Goal: Book appointment/travel/reservation

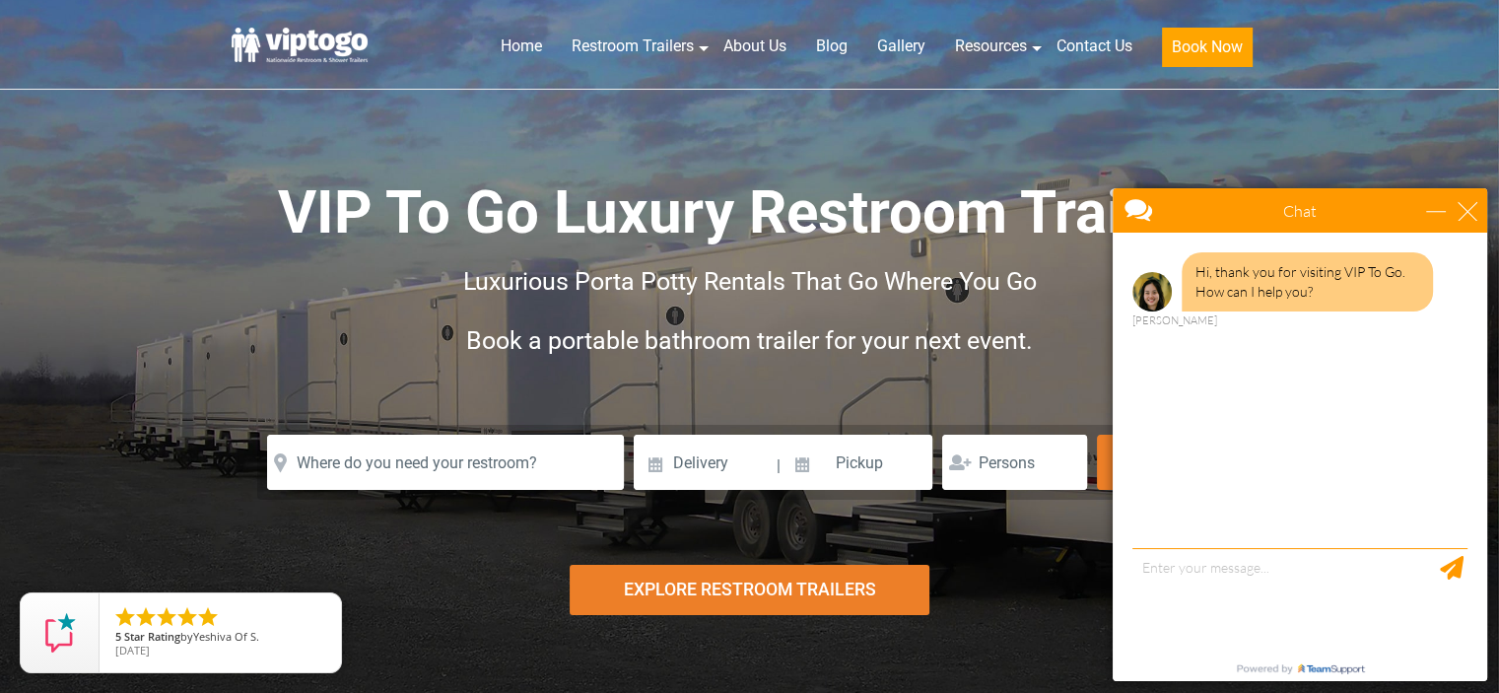
click at [1482, 208] on div "Chat" at bounding box center [1300, 210] width 374 height 44
click at [339, 468] on input "text" at bounding box center [445, 462] width 357 height 55
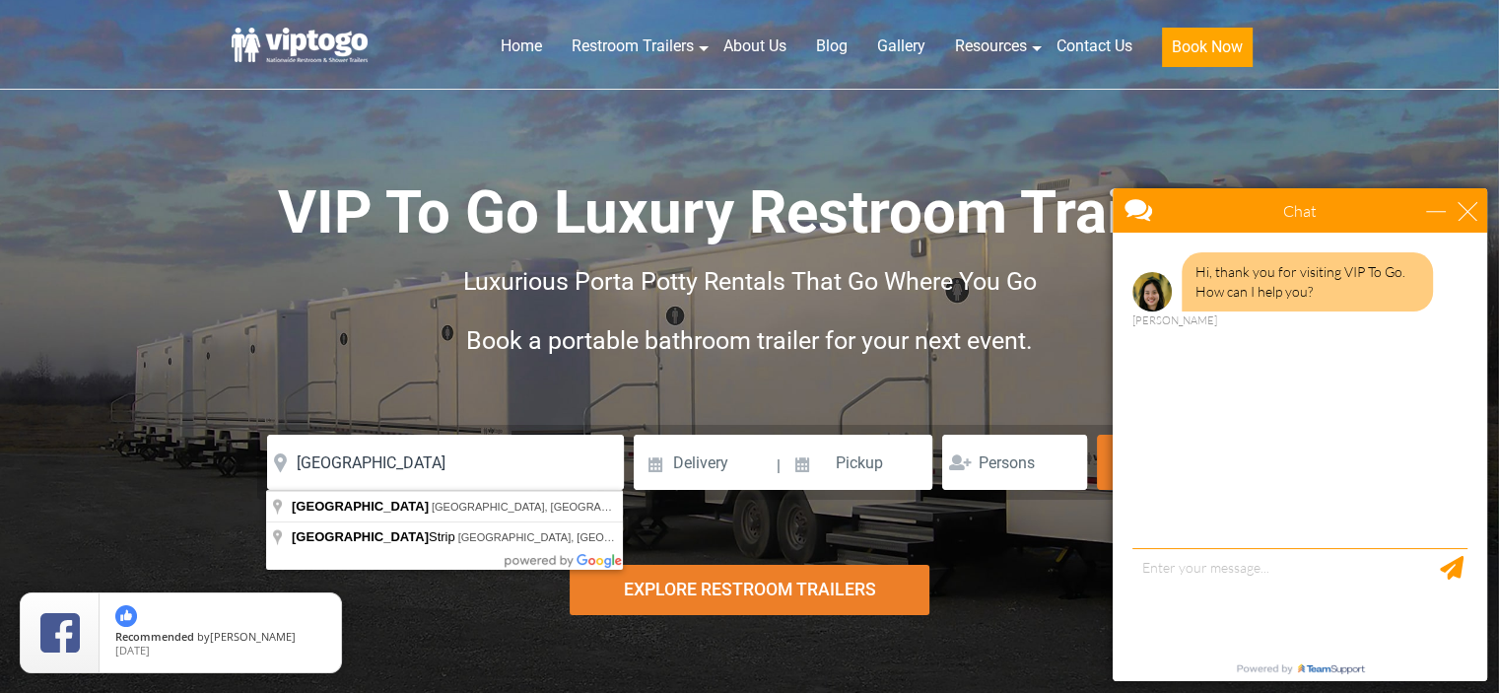
type input "[GEOGRAPHIC_DATA], [GEOGRAPHIC_DATA], [GEOGRAPHIC_DATA]"
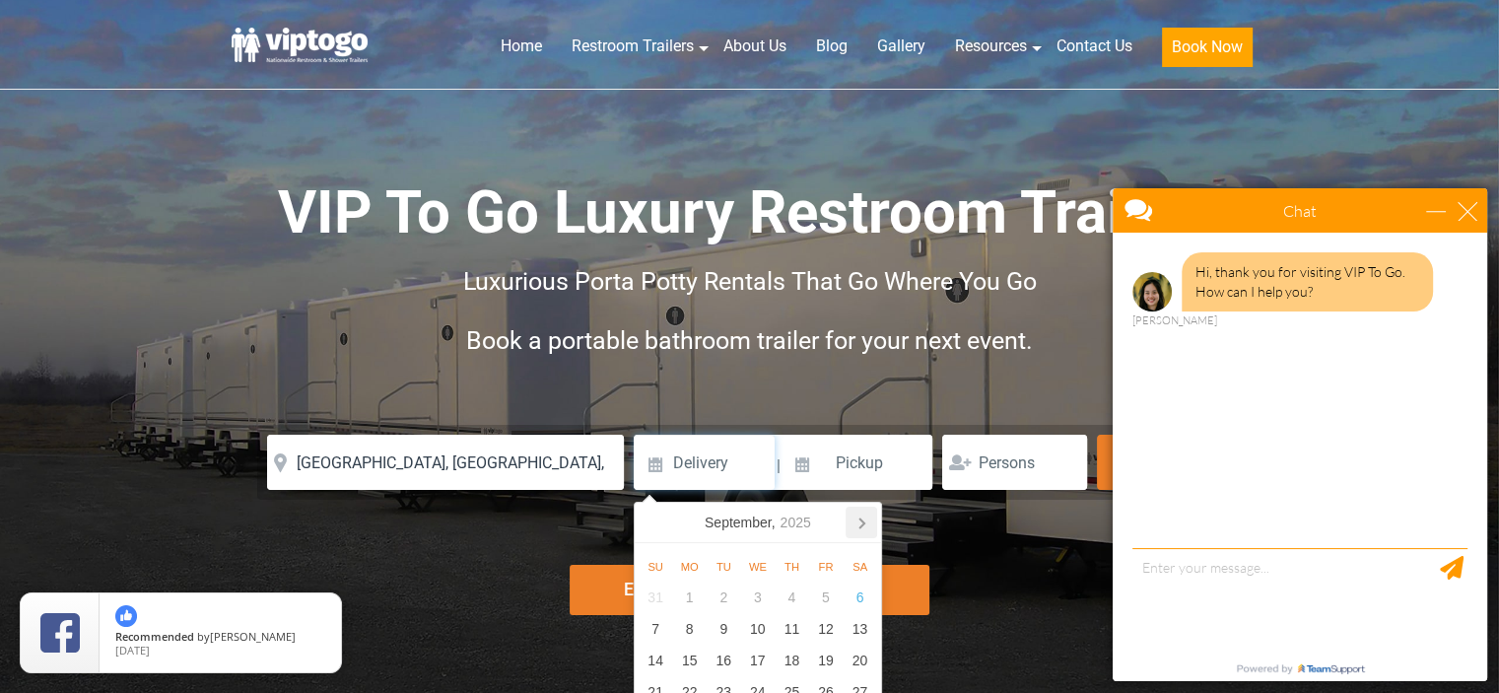
click at [865, 526] on icon at bounding box center [861, 522] width 32 height 32
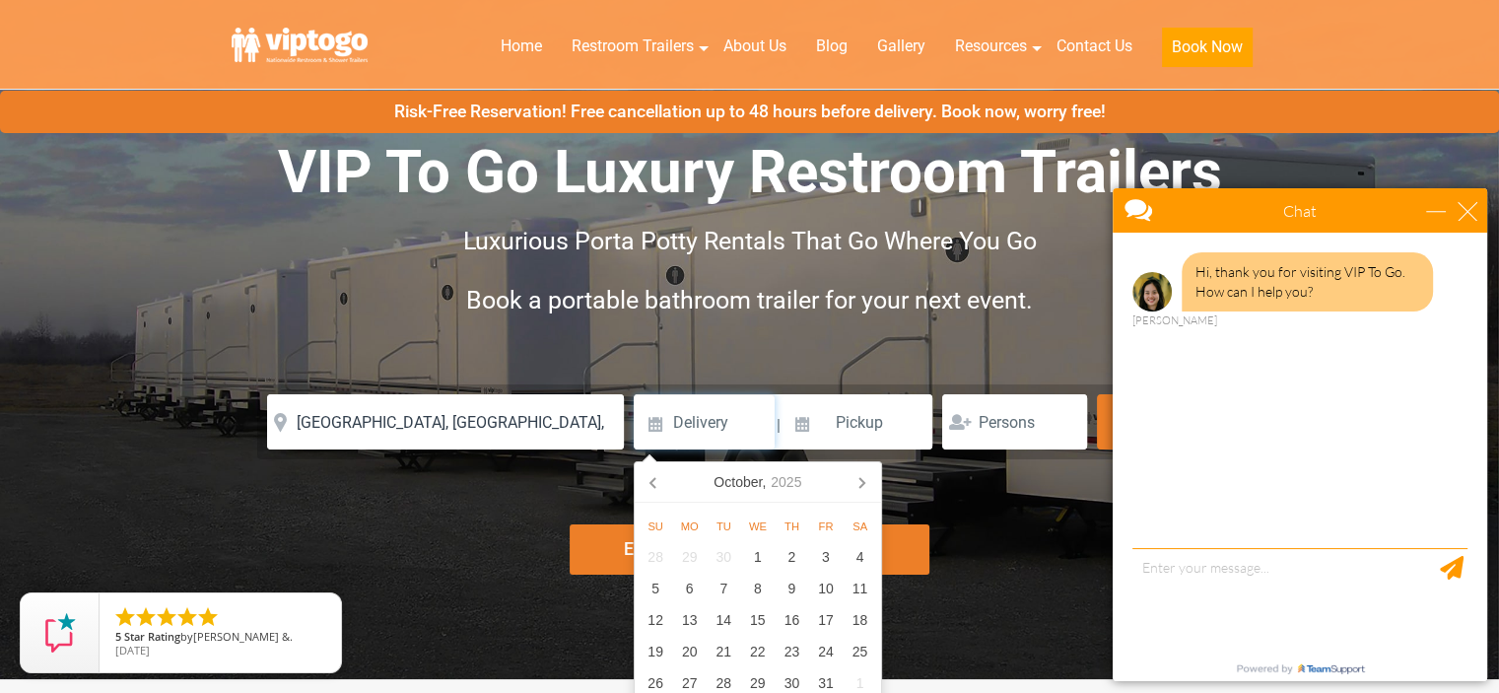
scroll to position [114, 0]
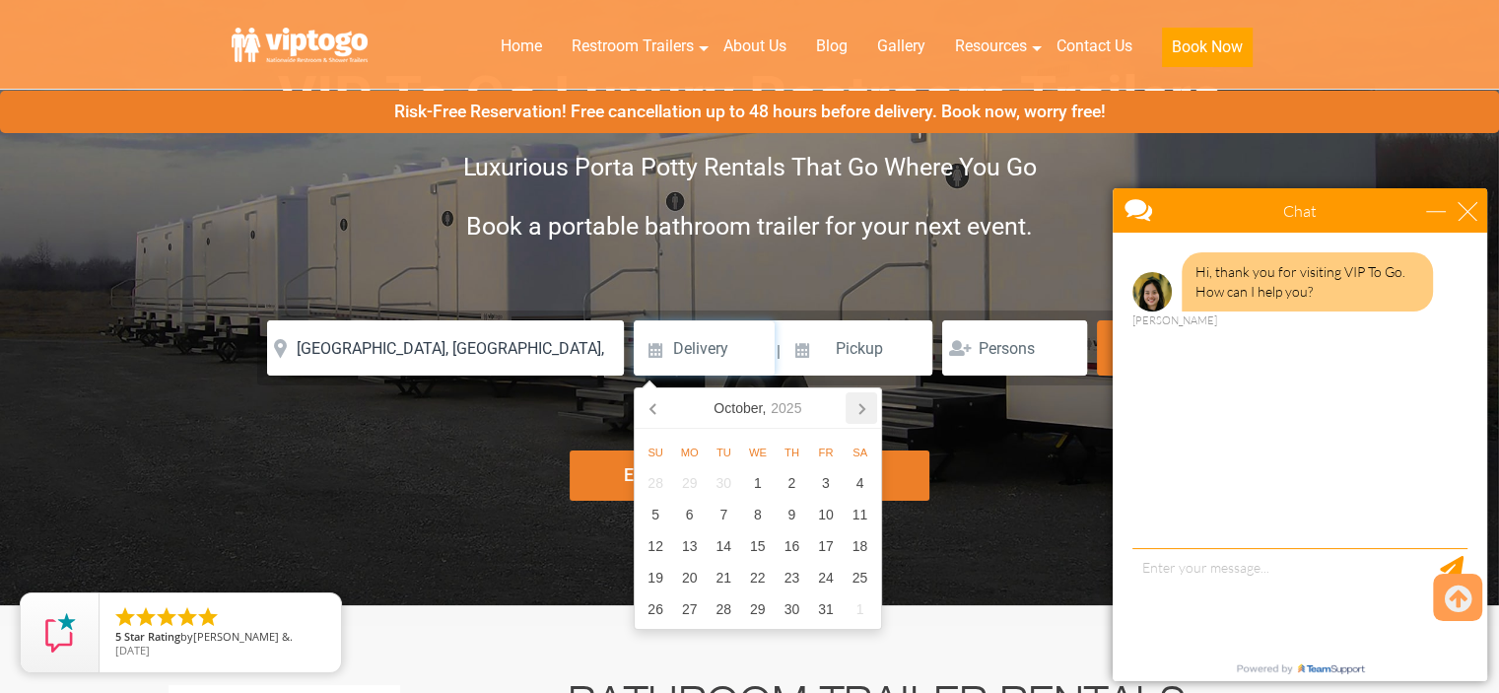
click at [862, 401] on icon at bounding box center [861, 408] width 32 height 32
click at [827, 506] on div "12" at bounding box center [826, 515] width 34 height 32
type input "[DATE]"
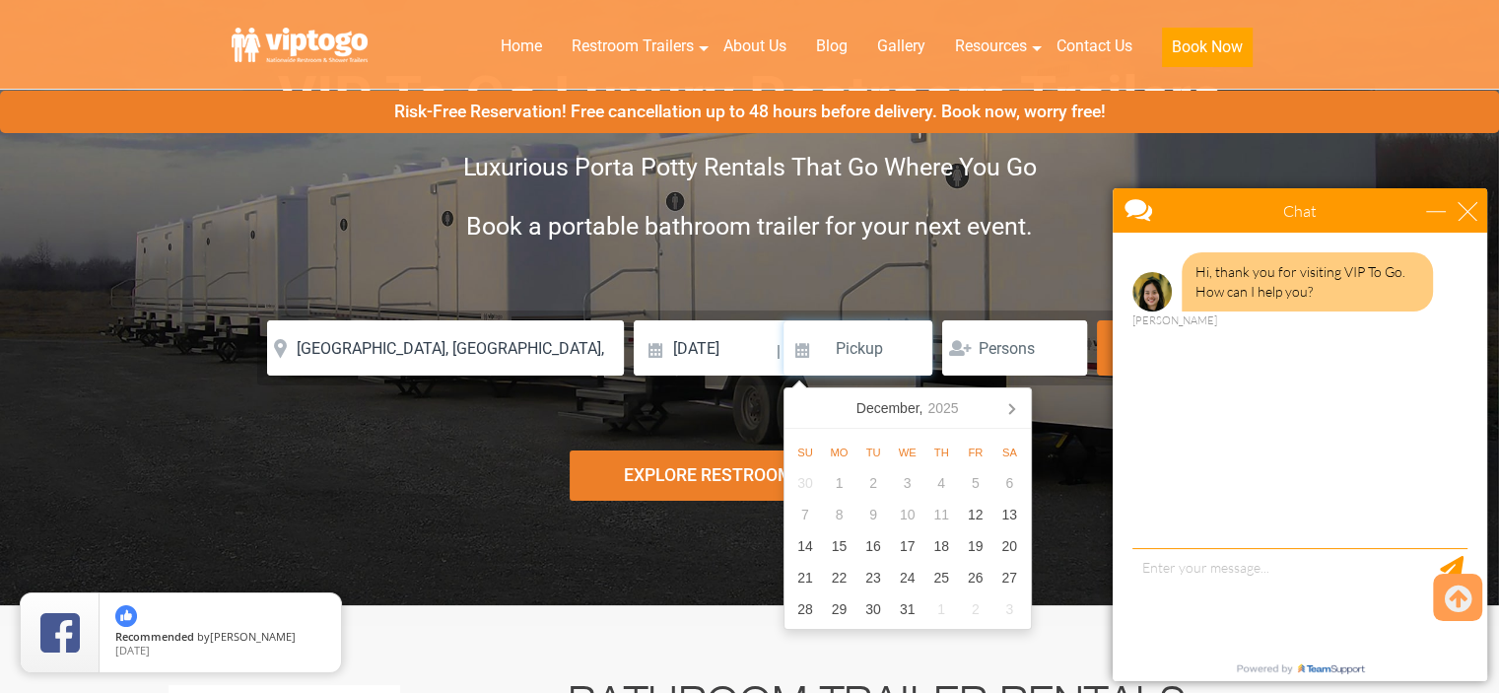
click at [855, 338] on input at bounding box center [858, 347] width 150 height 55
click at [976, 511] on div "12" at bounding box center [975, 515] width 34 height 32
type input "[DATE]"
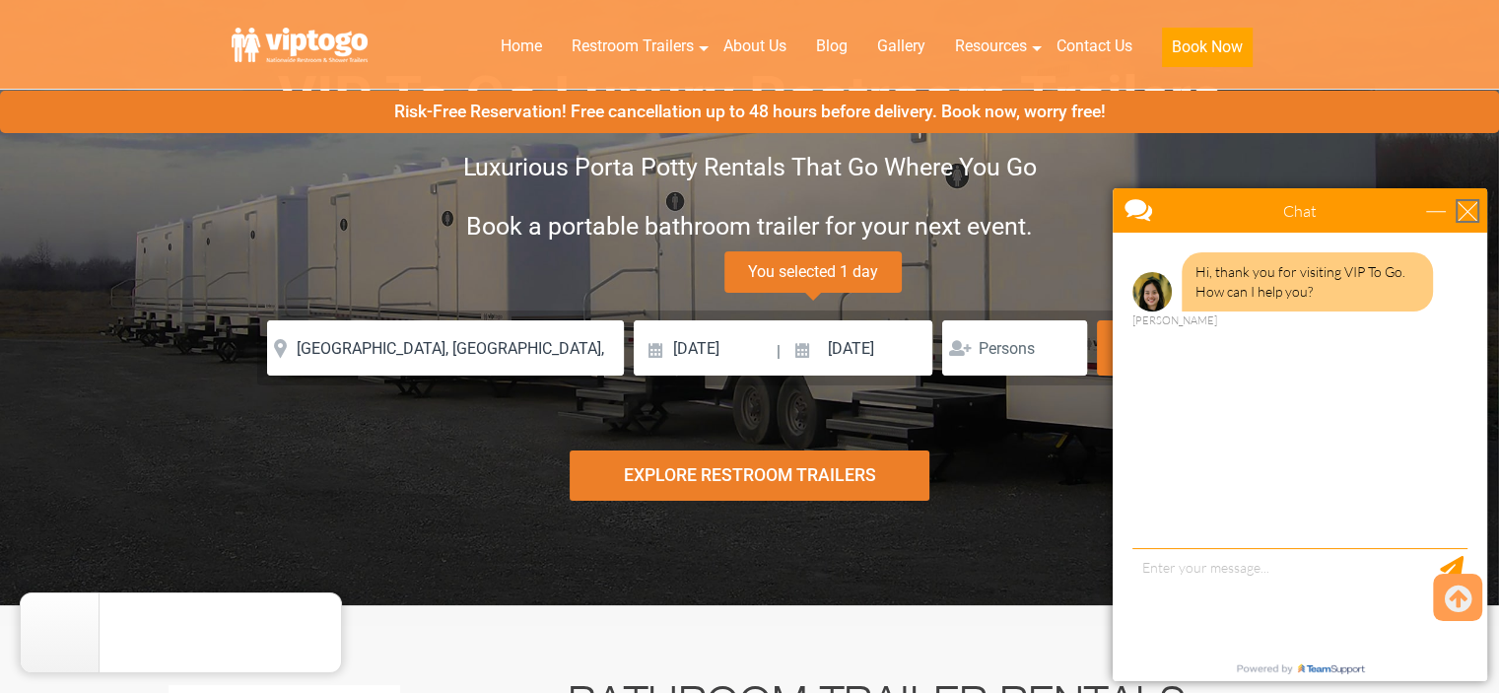
click at [1471, 211] on div "close" at bounding box center [1467, 211] width 20 height 20
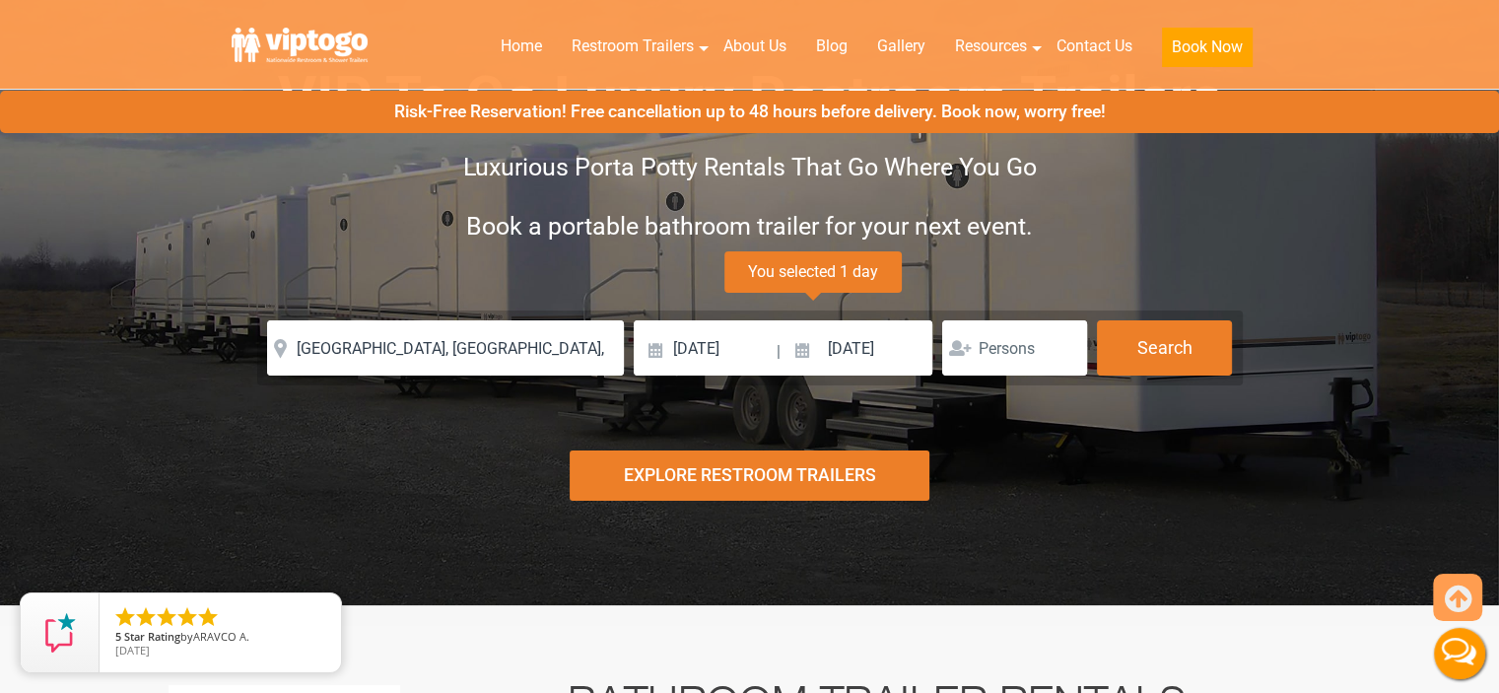
scroll to position [0, 0]
click at [1048, 356] on input "number" at bounding box center [1014, 347] width 145 height 55
click at [1064, 343] on input "1" at bounding box center [1014, 347] width 145 height 55
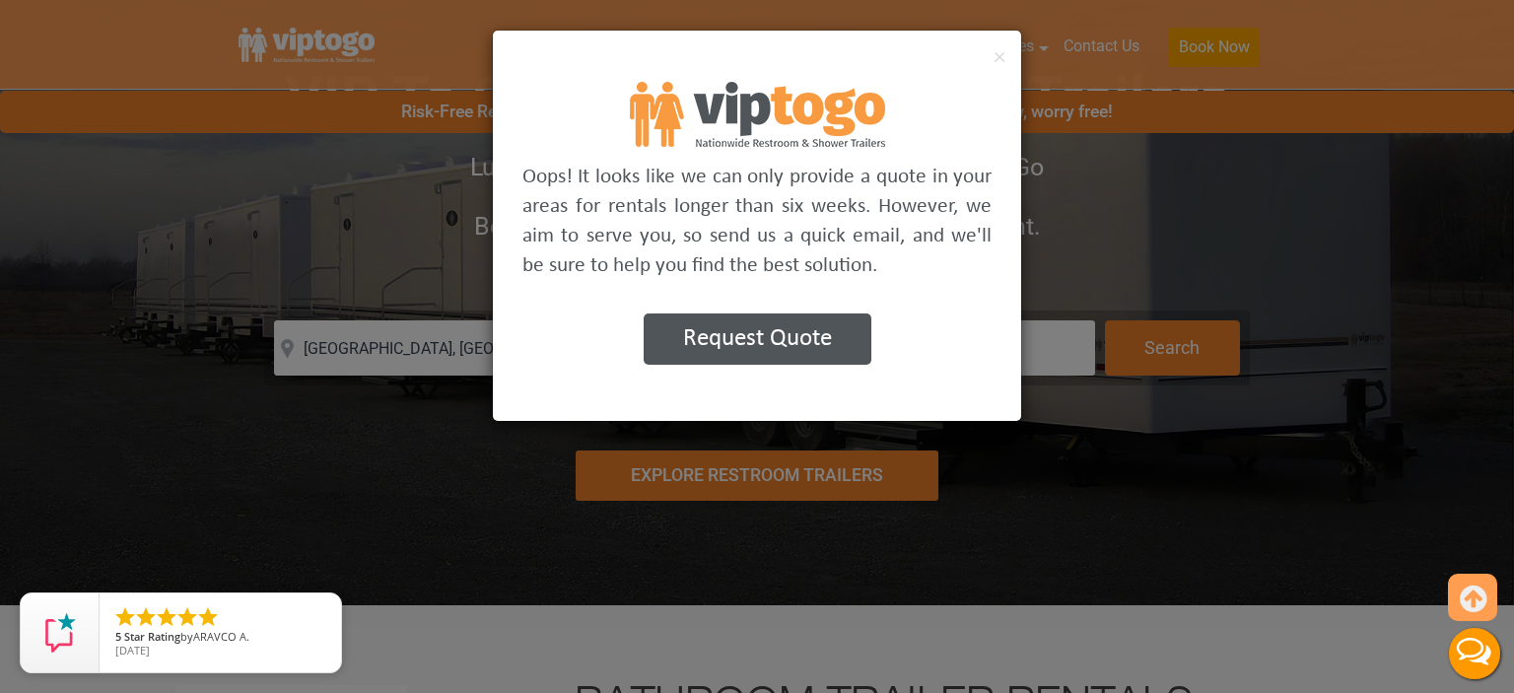
click at [1064, 343] on div "× Oops! It looks like we can only provide a quote in your areas for rentals lon…" at bounding box center [757, 346] width 1514 height 693
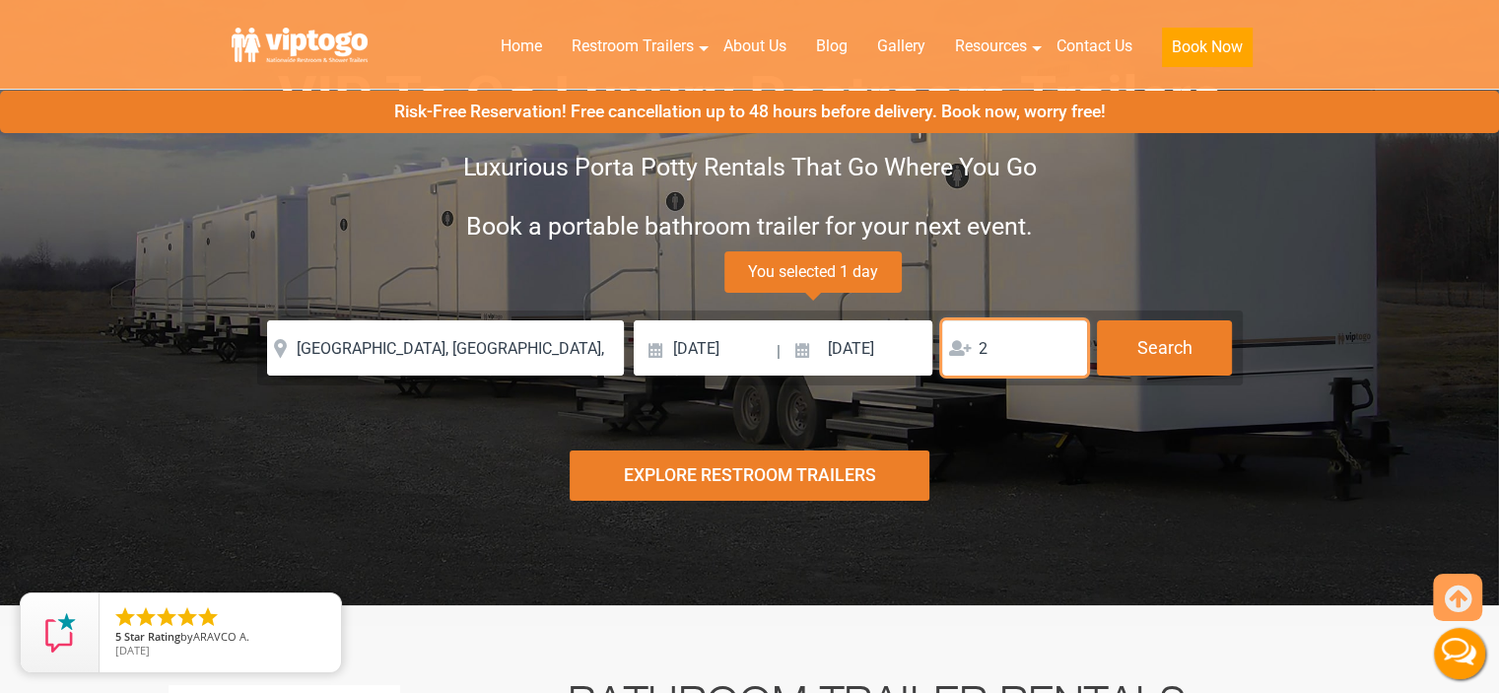
click at [1064, 343] on input "2" at bounding box center [1014, 347] width 145 height 55
click at [1064, 343] on input "3" at bounding box center [1014, 347] width 145 height 55
click at [1064, 343] on input "4" at bounding box center [1014, 347] width 145 height 55
click at [1064, 343] on input "5" at bounding box center [1014, 347] width 145 height 55
click at [1064, 343] on input "6" at bounding box center [1014, 347] width 145 height 55
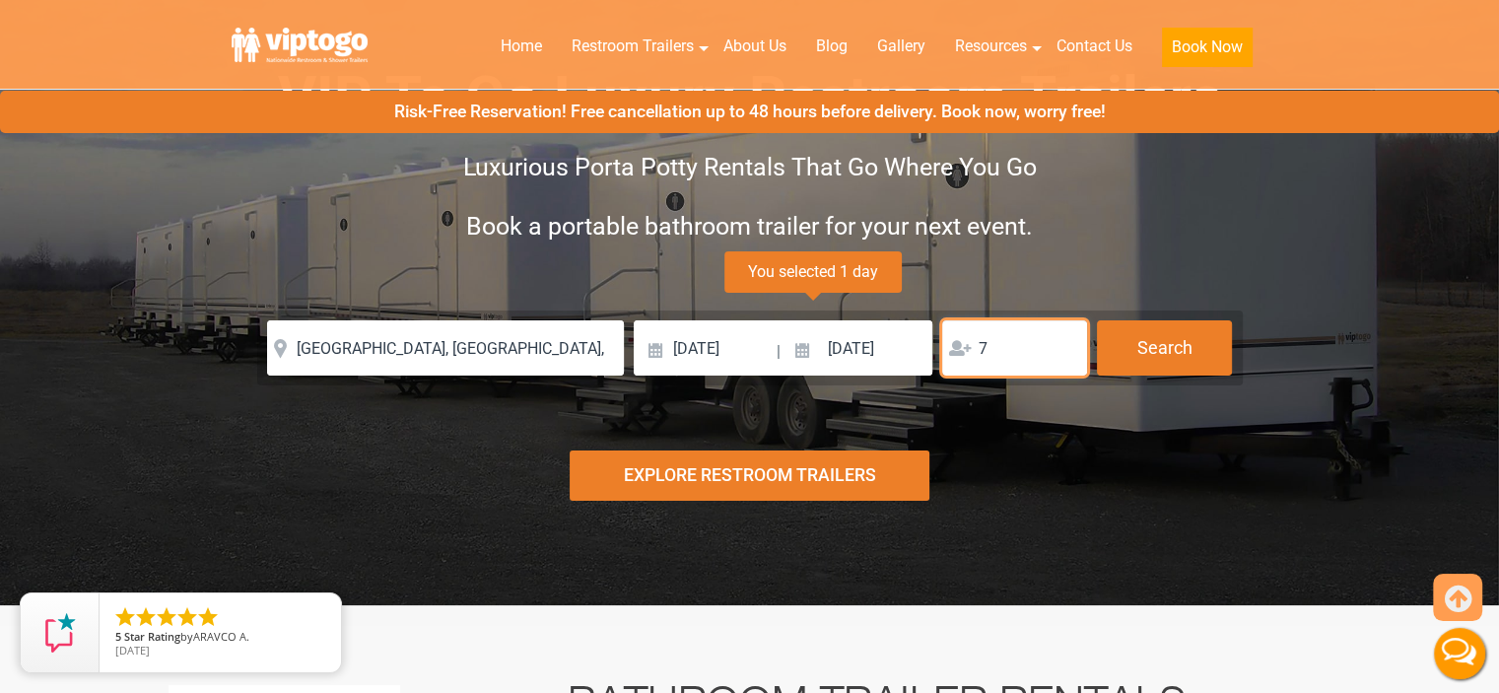
click at [1064, 343] on input "7" at bounding box center [1014, 347] width 145 height 55
click at [1064, 343] on input "8" at bounding box center [1014, 347] width 145 height 55
click at [1064, 343] on input "9" at bounding box center [1014, 347] width 145 height 55
type input "10"
click at [1064, 343] on input "10" at bounding box center [1014, 347] width 145 height 55
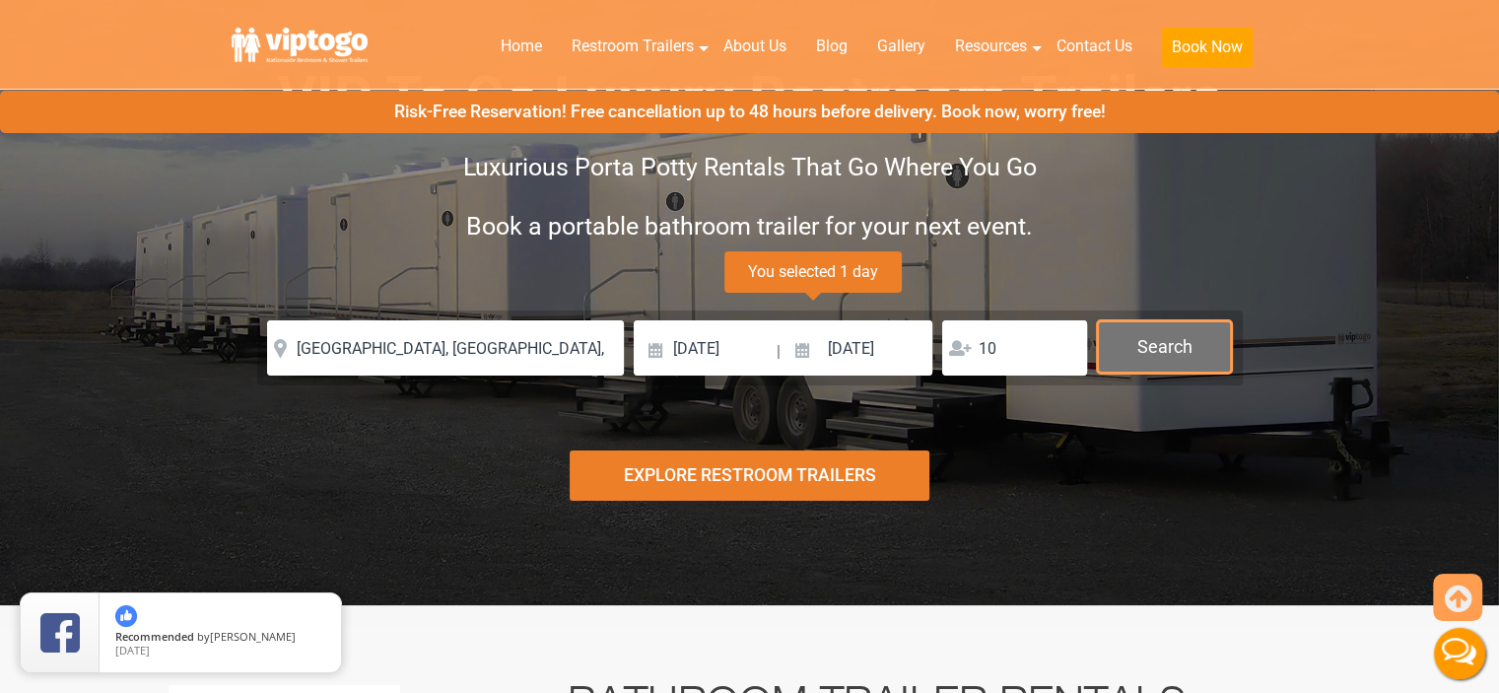
click at [1159, 356] on button "Search" at bounding box center [1164, 346] width 135 height 53
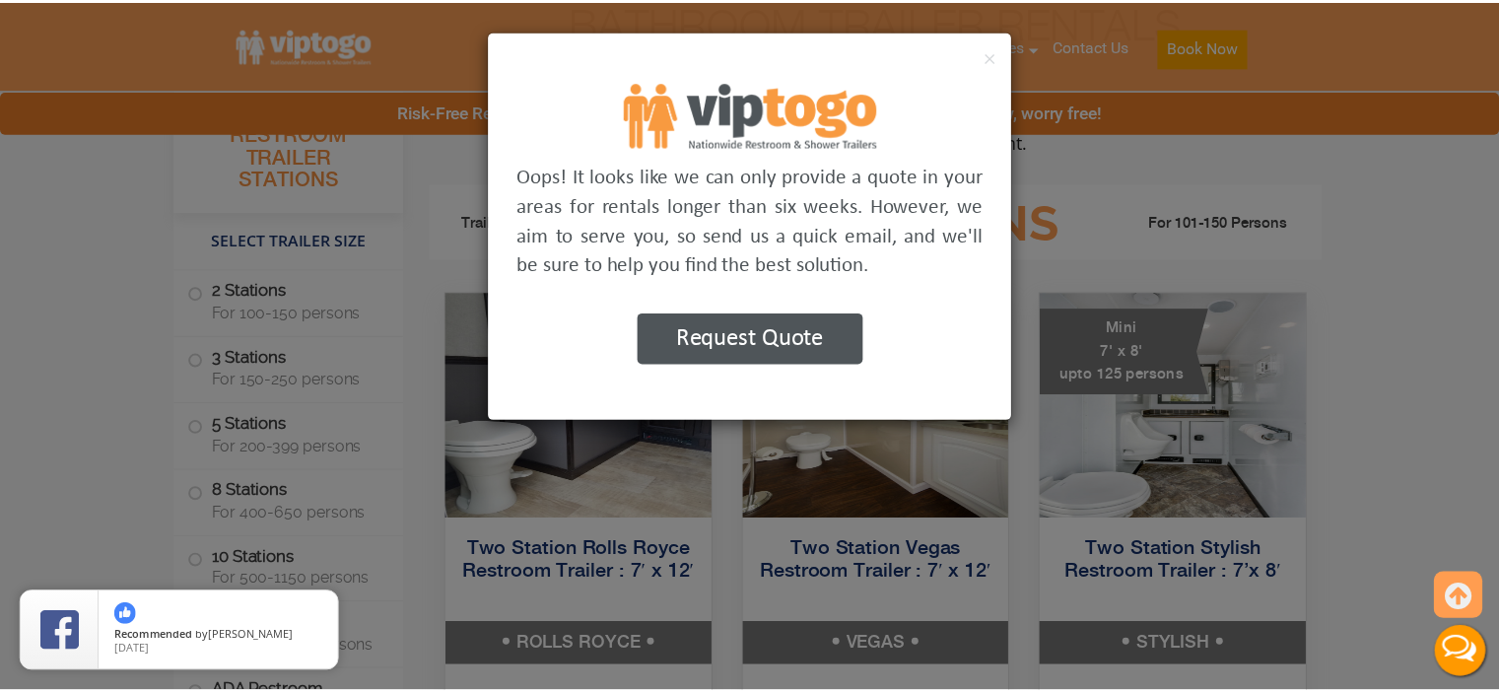
scroll to position [799, 0]
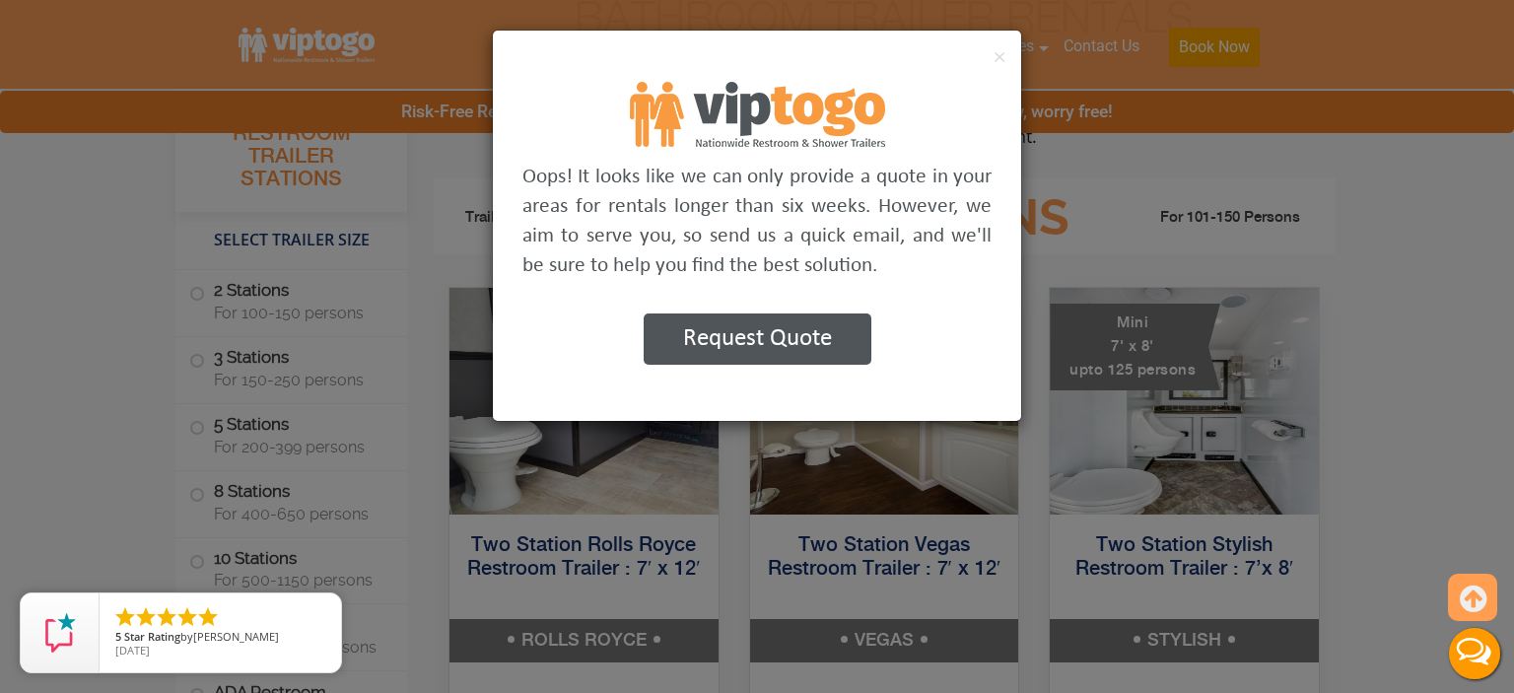
click at [832, 340] on button "Request Quote" at bounding box center [757, 338] width 228 height 51
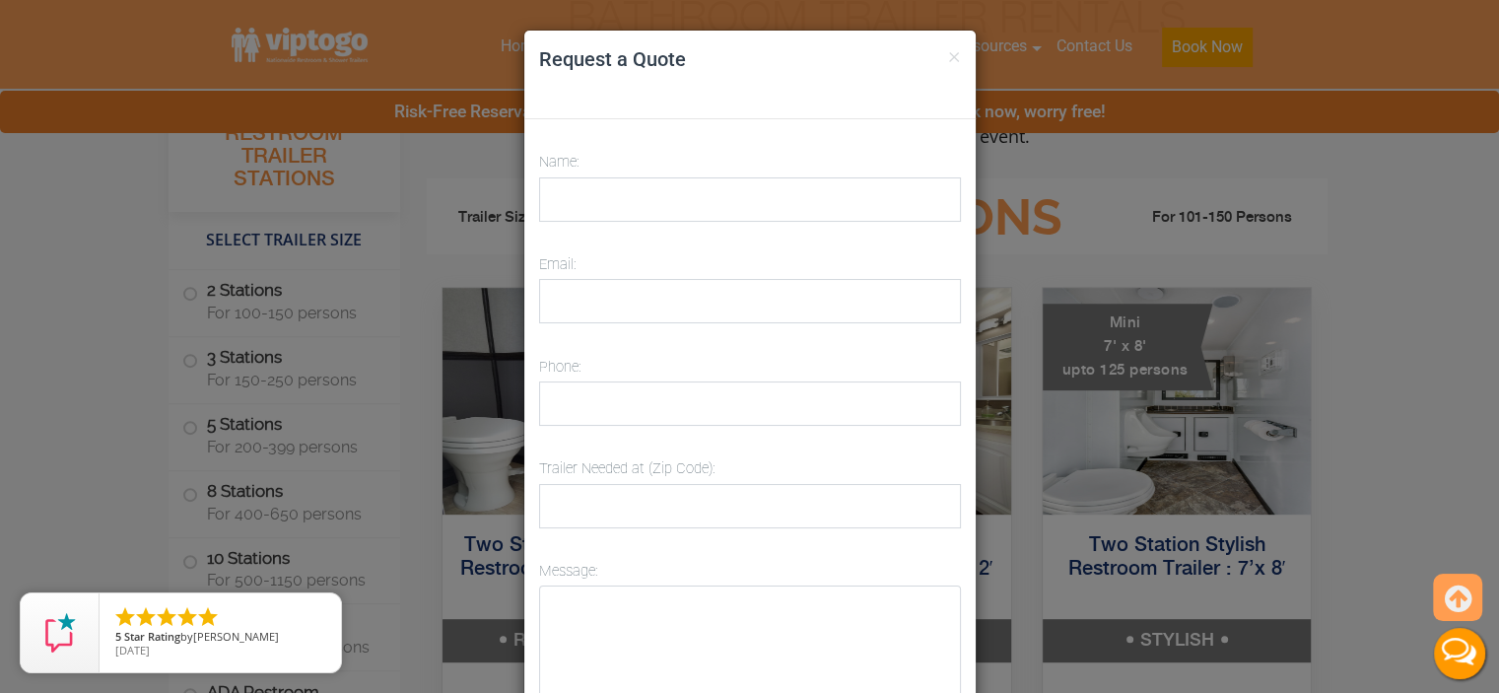
click at [1100, 152] on div "× Request a Quote Name: Email: Phone: Trailer Needed at (Zip Code): Message: Ge…" at bounding box center [749, 346] width 1499 height 693
